Goal: Use online tool/utility: Use online tool/utility

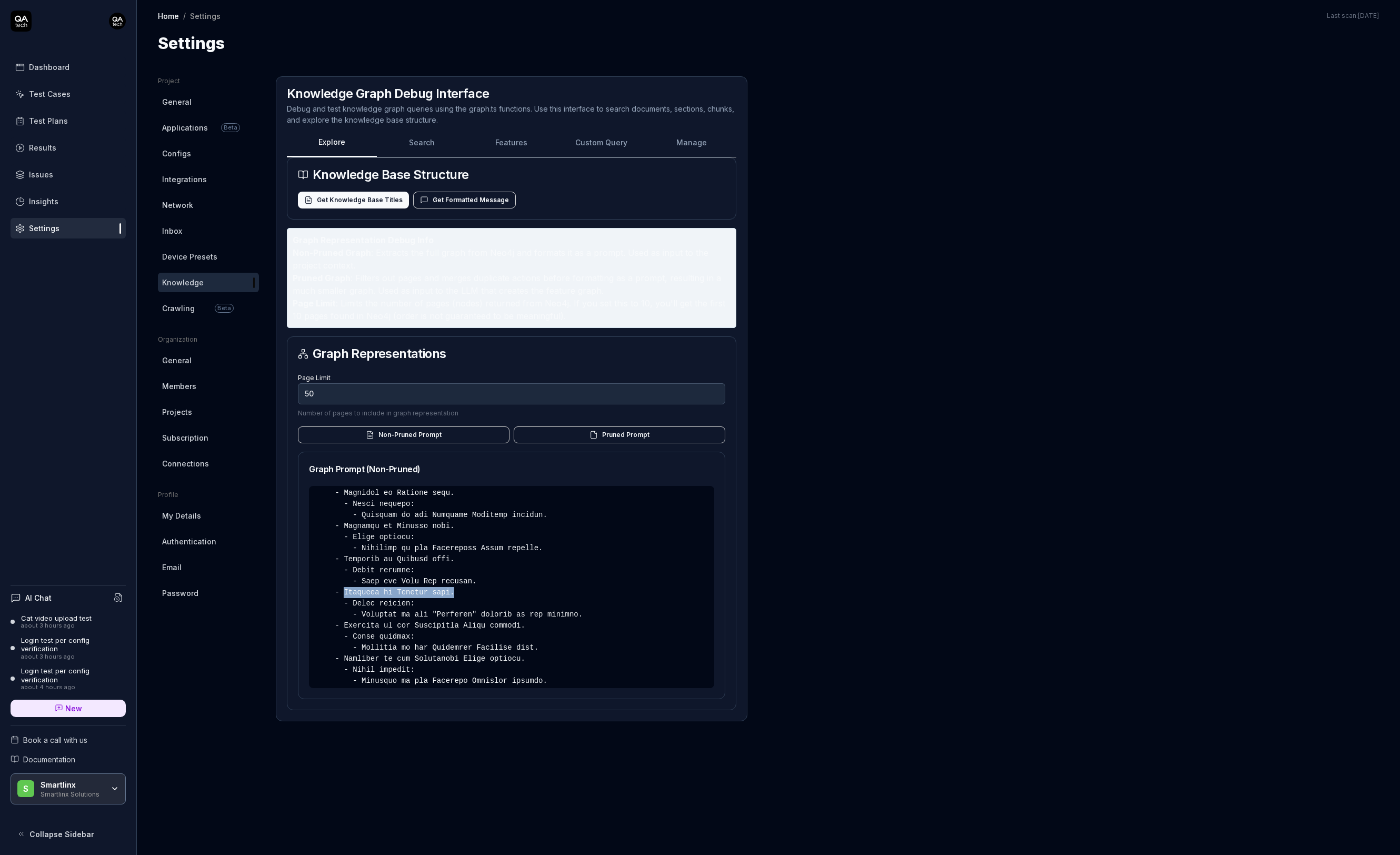
scroll to position [5178, 0]
click at [364, 435] on button "Non-Pruned Prompt" at bounding box center [403, 435] width 211 height 17
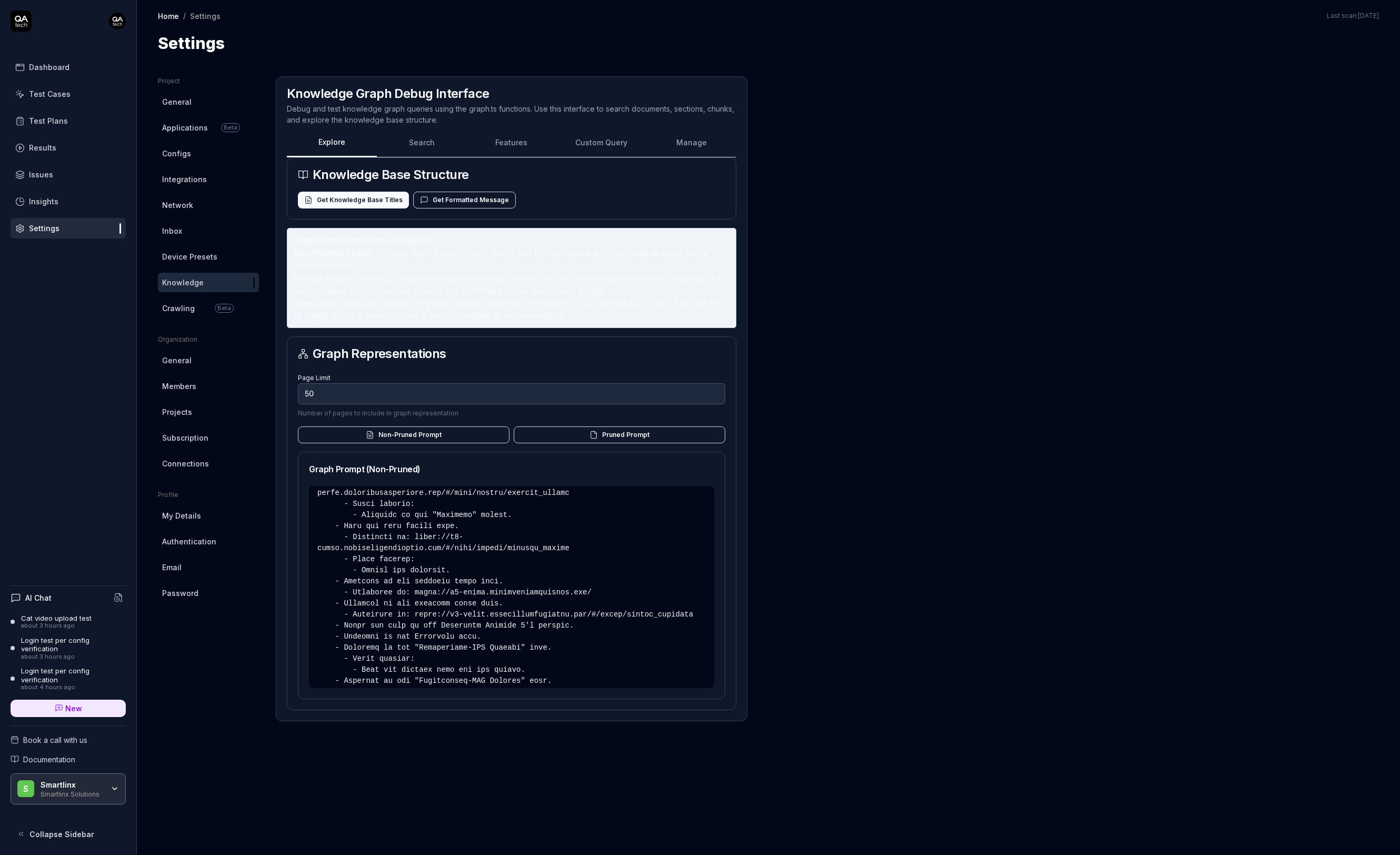
scroll to position [3116, 0]
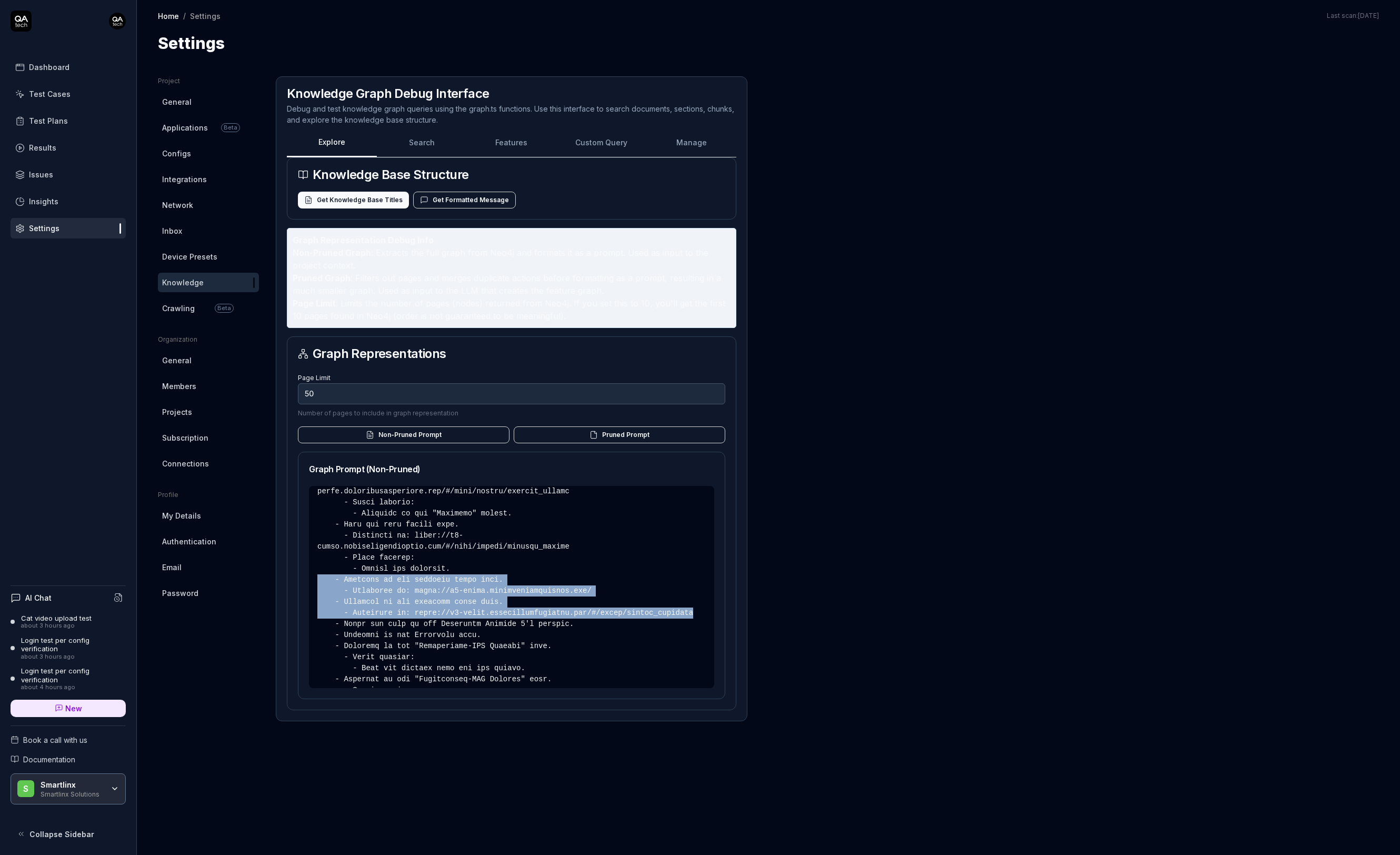
drag, startPoint x: 703, startPoint y: 630, endPoint x: 275, endPoint y: 600, distance: 429.1
click at [275, 600] on div "Project General Applications Beta Configs Integrations Network Inbox Device Pre…" at bounding box center [768, 455] width 1221 height 758
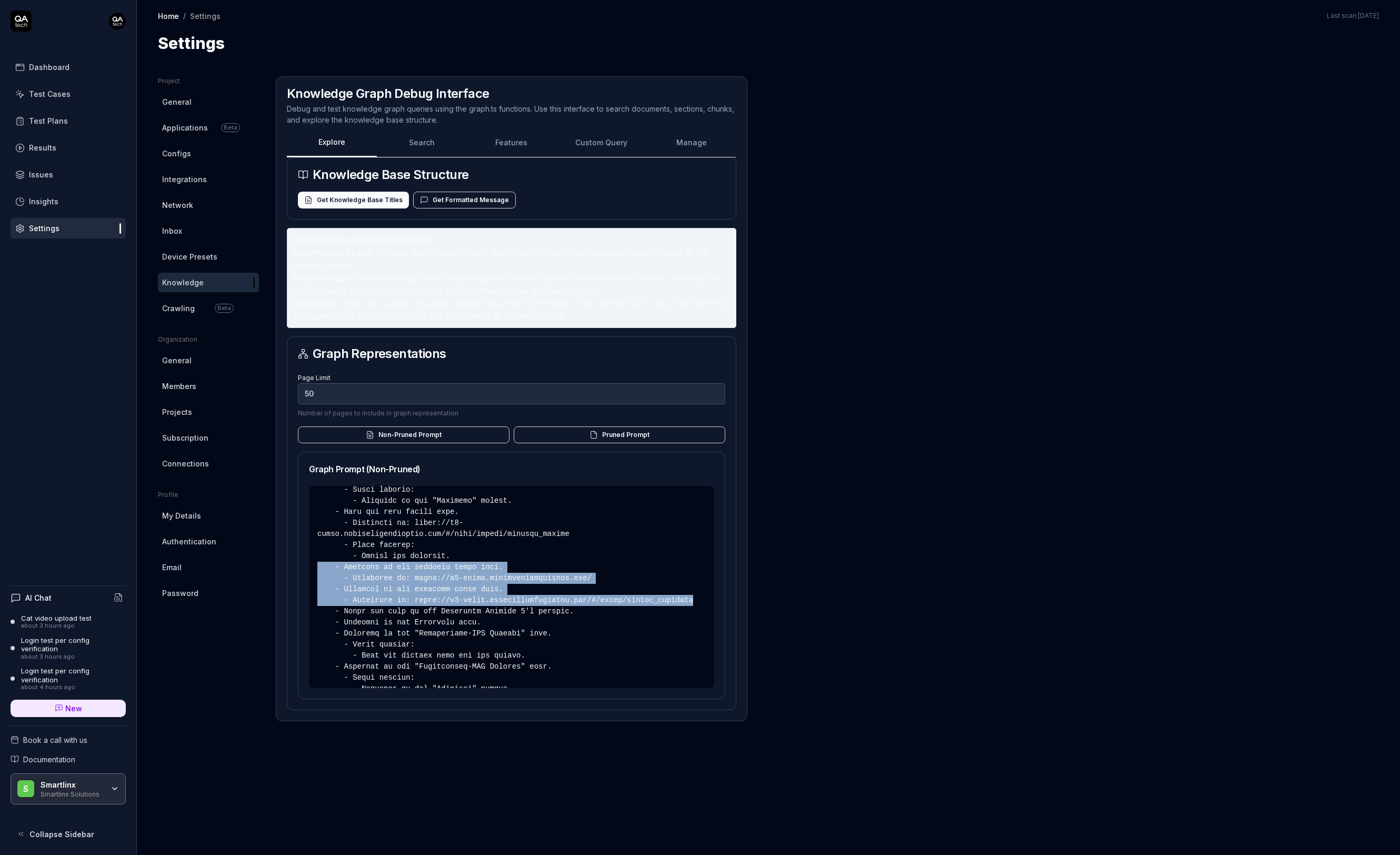
scroll to position [3129, 0]
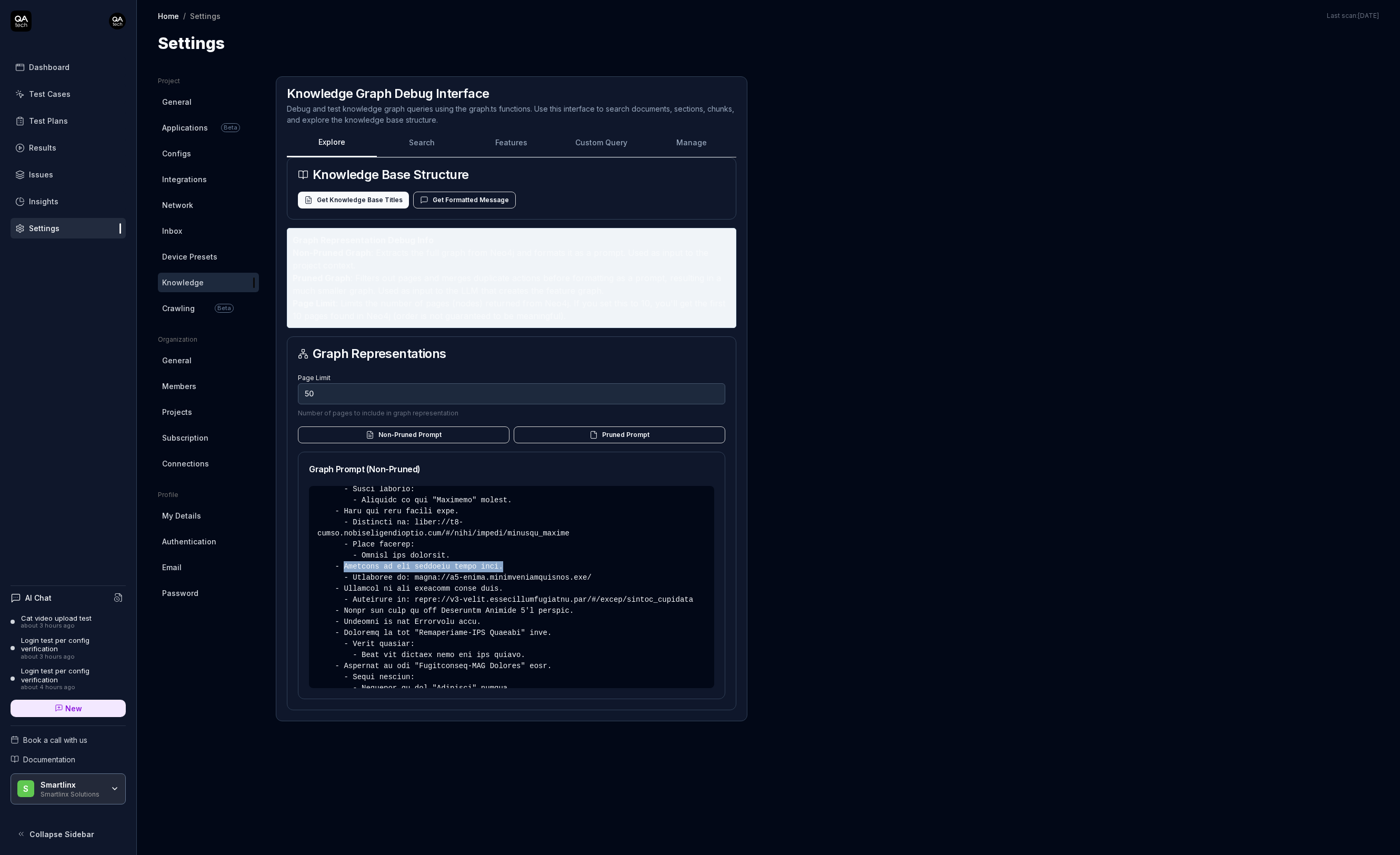
drag, startPoint x: 507, startPoint y: 586, endPoint x: 344, endPoint y: 586, distance: 163.0
copy pre "Navigate to the password reset page."
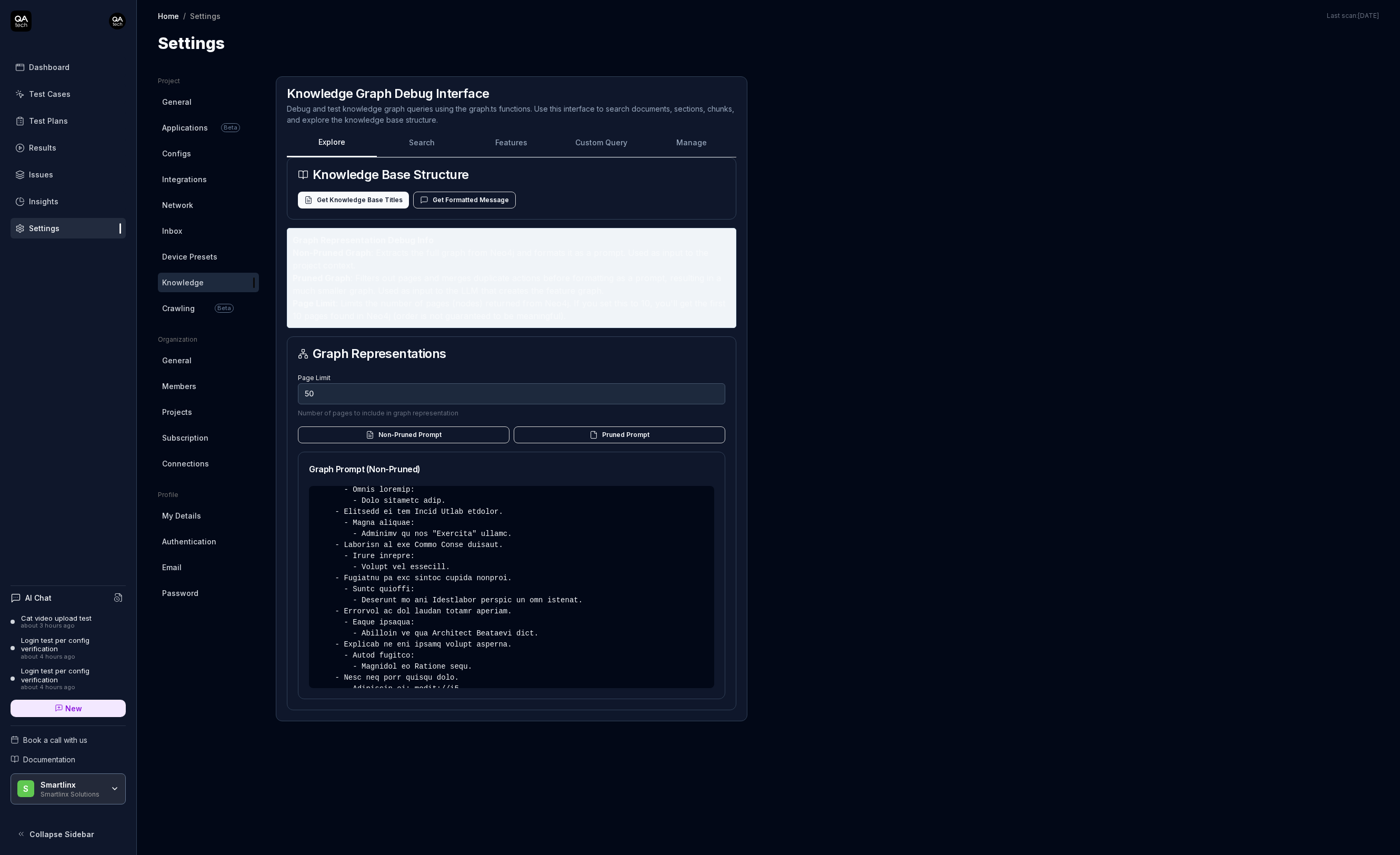
scroll to position [2836, 0]
drag, startPoint x: 509, startPoint y: 601, endPoint x: 344, endPoint y: 601, distance: 165.0
copy pre "Navigate to the custom fields section"
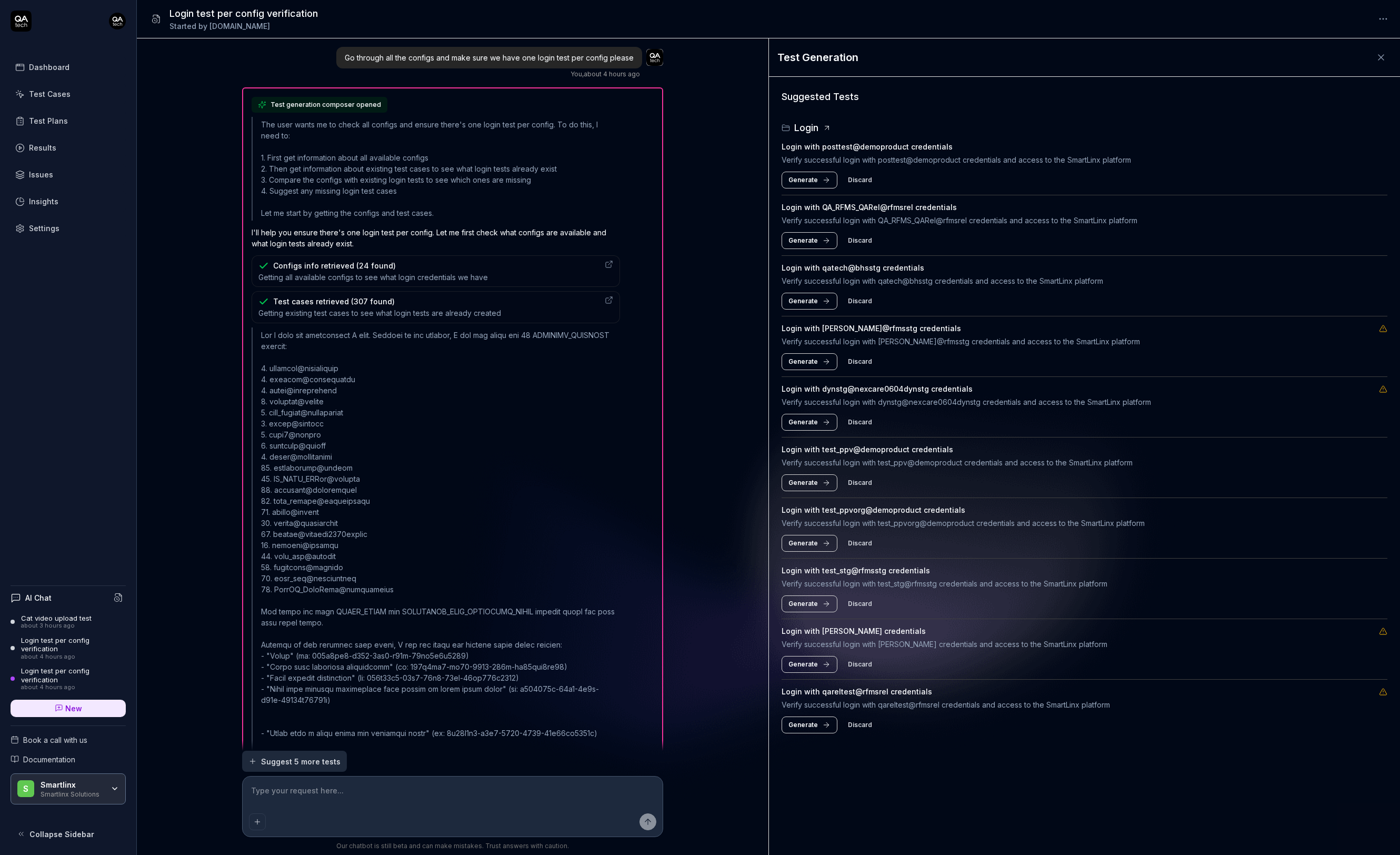
scroll to position [628, 0]
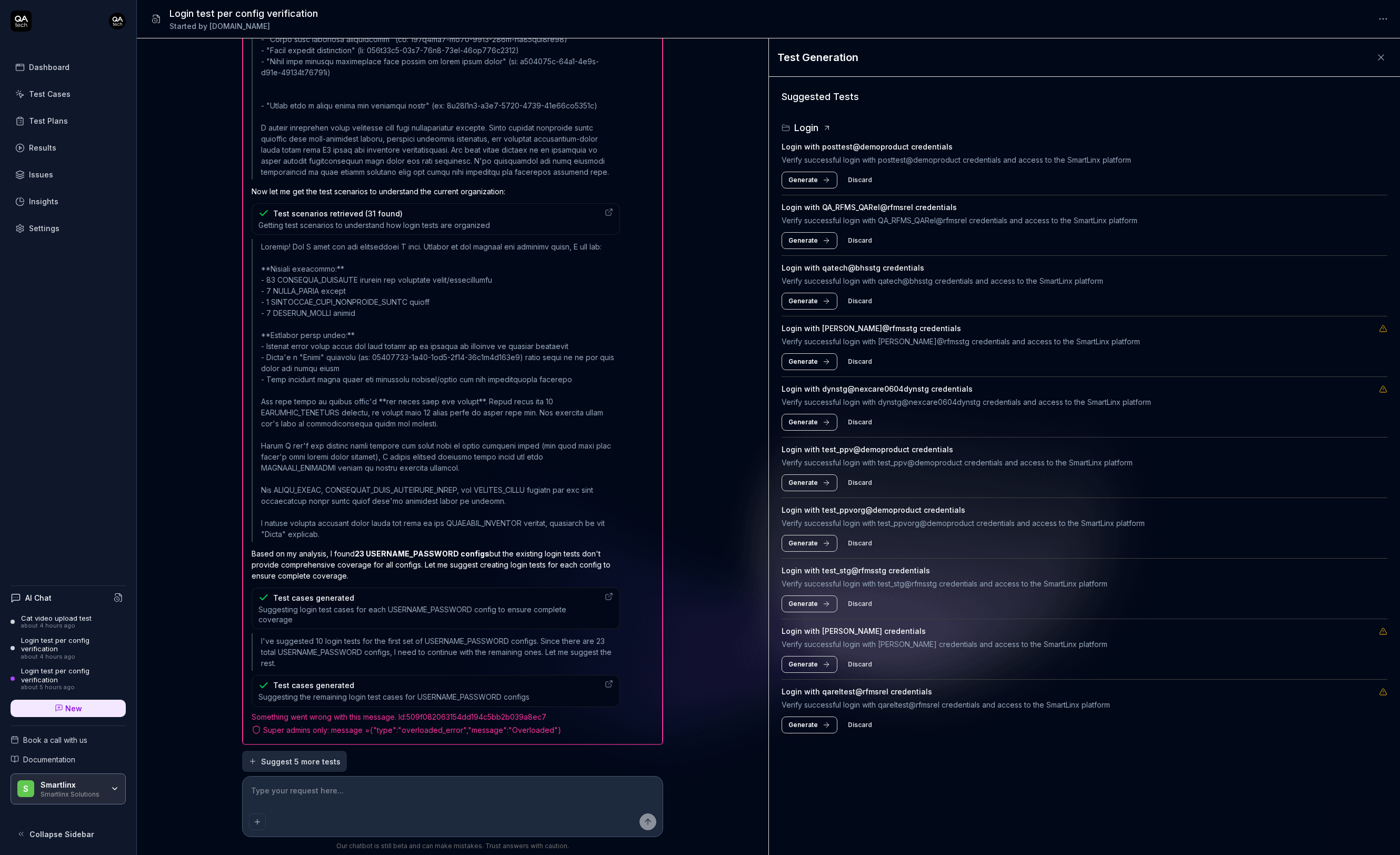
type textarea "*"
